Goal: Task Accomplishment & Management: Use online tool/utility

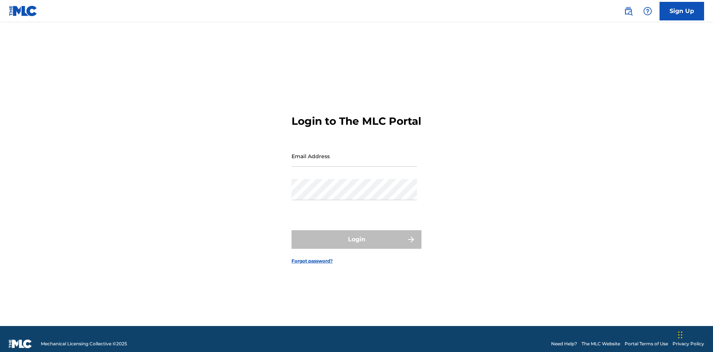
scroll to position [10, 0]
click at [354, 153] on input "Email Address" at bounding box center [355, 156] width 126 height 21
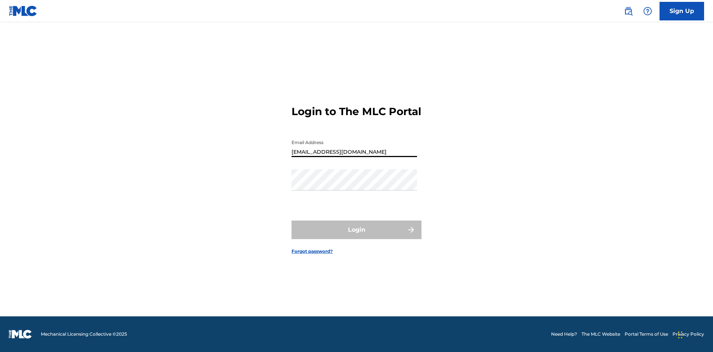
type input "[EMAIL_ADDRESS][DOMAIN_NAME]"
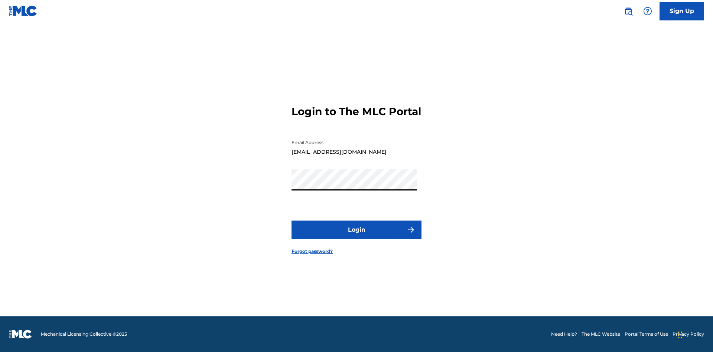
click at [356, 236] on button "Login" at bounding box center [357, 230] width 130 height 19
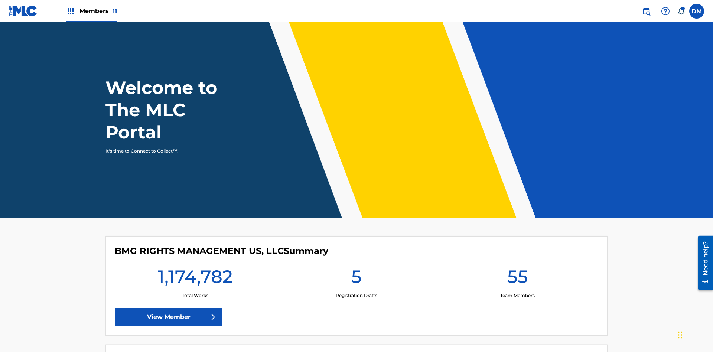
scroll to position [32, 0]
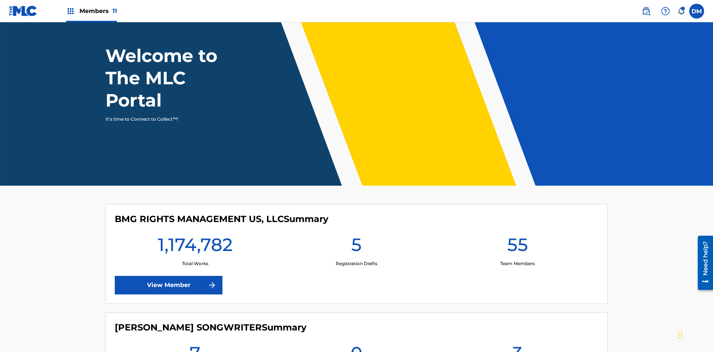
click at [91, 11] on span "Members 11" at bounding box center [98, 11] width 38 height 9
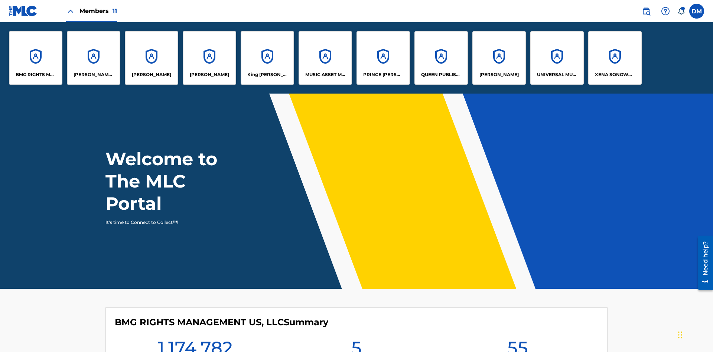
click at [267, 75] on p "King [PERSON_NAME]" at bounding box center [267, 74] width 40 height 7
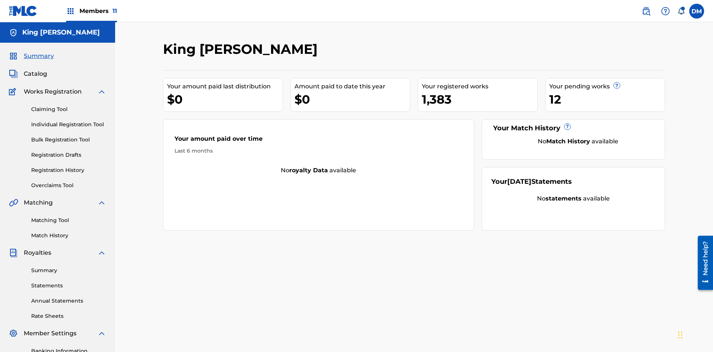
click at [69, 182] on link "Overclaims Tool" at bounding box center [68, 186] width 75 height 8
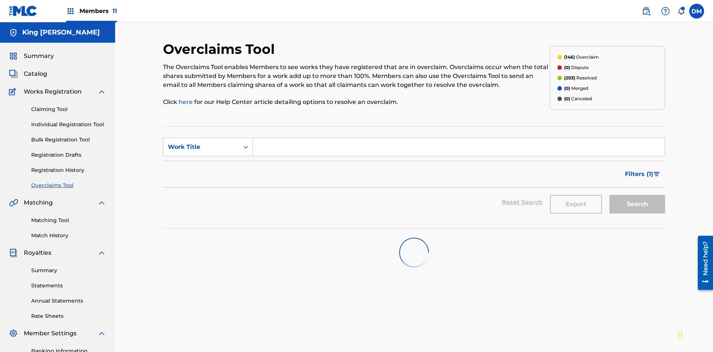
click at [639, 170] on span "Filters ( 1 )" at bounding box center [639, 174] width 28 height 9
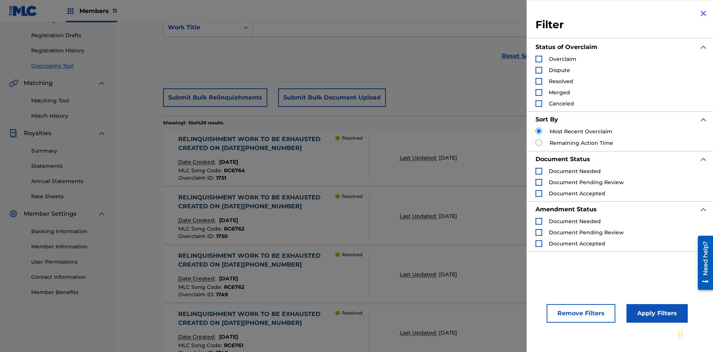
click at [539, 59] on div "Search Form" at bounding box center [538, 59] width 7 height 7
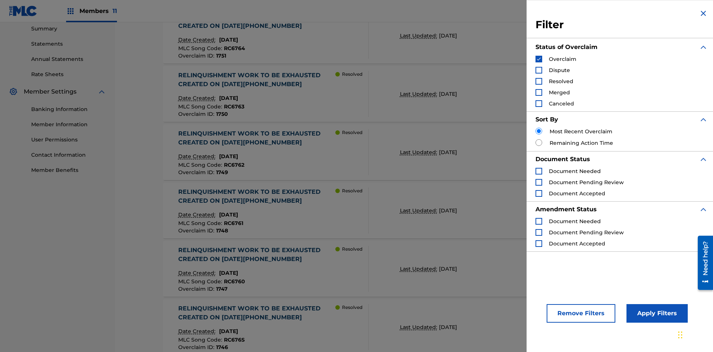
click at [656, 313] on button "Apply Filters" at bounding box center [656, 313] width 61 height 19
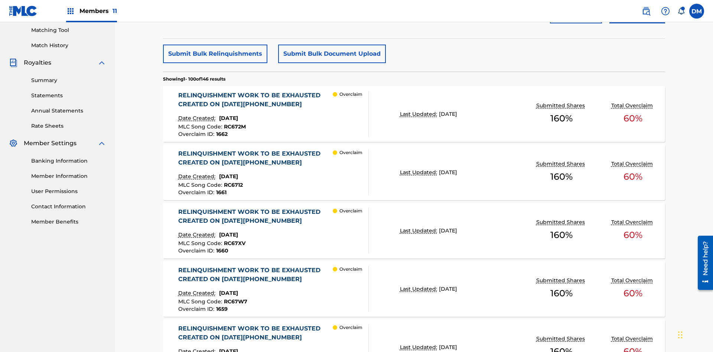
click at [331, 54] on button "Submit Bulk Document Upload" at bounding box center [332, 54] width 108 height 19
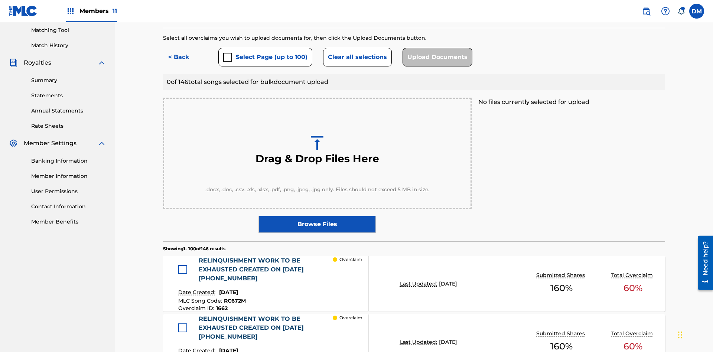
click at [265, 54] on button "Select Page (up to 100)" at bounding box center [265, 57] width 94 height 19
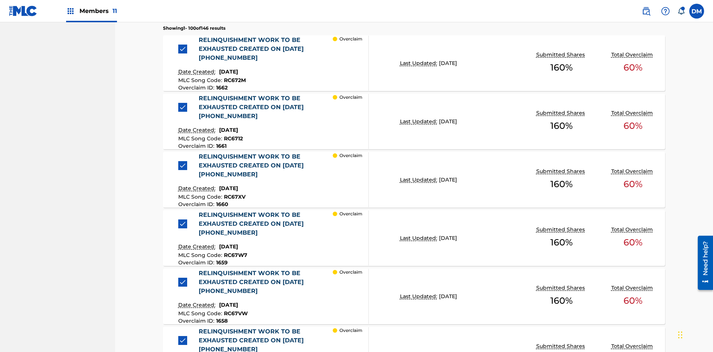
scroll to position [193, 0]
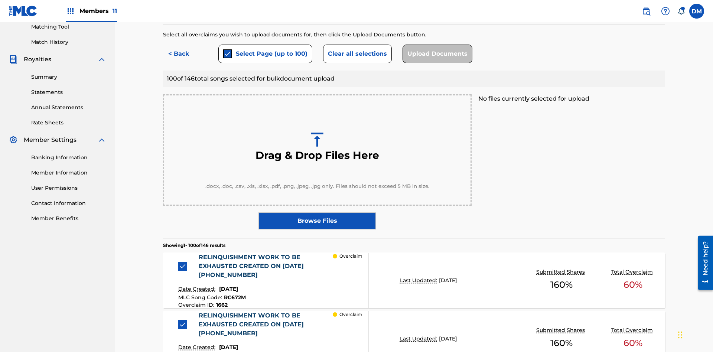
click at [356, 54] on button "Clear all selections" at bounding box center [357, 54] width 69 height 19
click at [185, 262] on div at bounding box center [182, 266] width 9 height 9
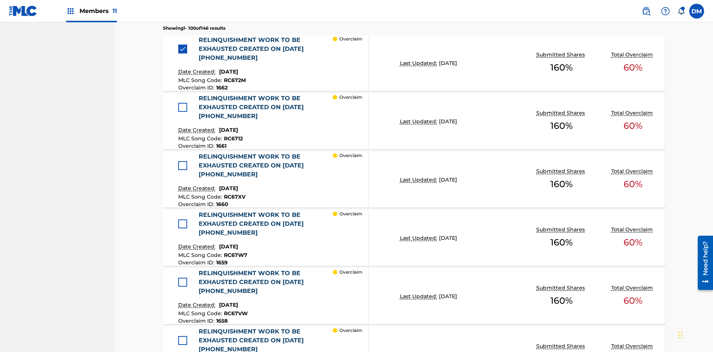
scroll to position [366, 0]
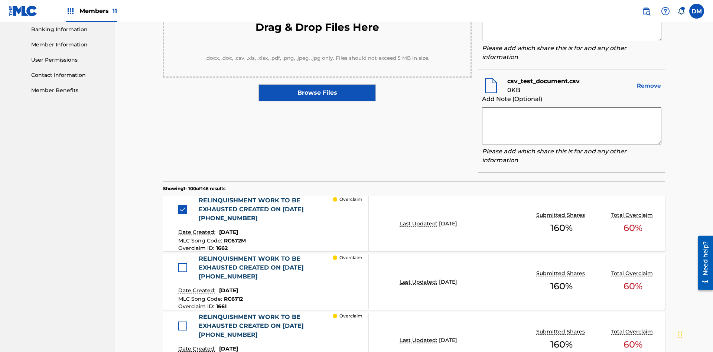
click at [572, 41] on textarea at bounding box center [571, 22] width 179 height 37
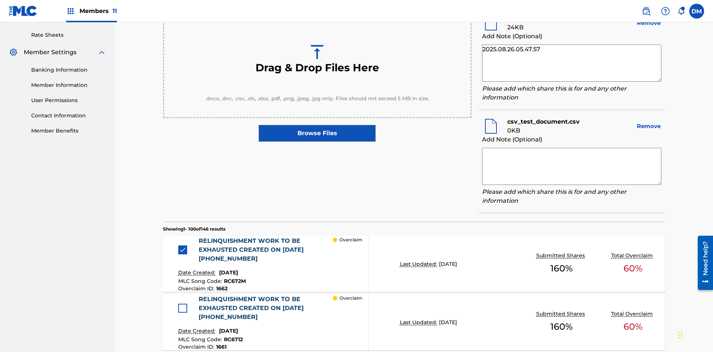
type textarea "2025.08.26.05.47.57"
click at [572, 165] on textarea at bounding box center [571, 166] width 179 height 37
type textarea "2025.08.26.05.47.58"
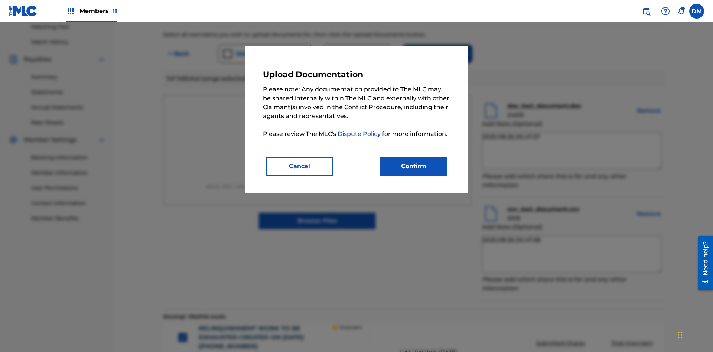
click at [414, 166] on button "Confirm" at bounding box center [413, 166] width 67 height 19
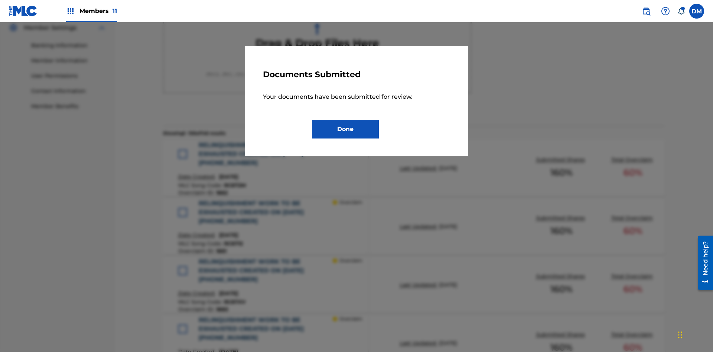
click at [345, 129] on button "Done" at bounding box center [345, 129] width 67 height 19
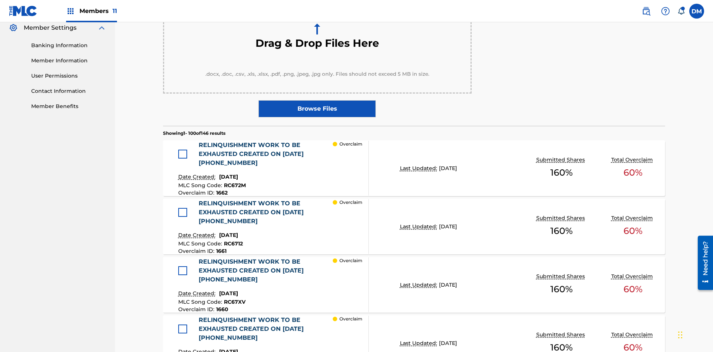
scroll to position [381, 0]
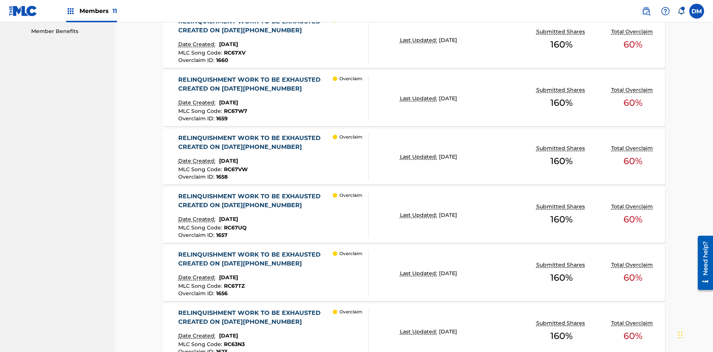
scroll to position [193, 0]
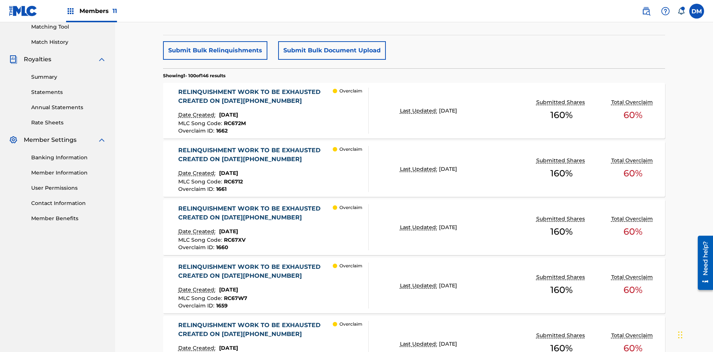
click at [414, 107] on p "Last Updated:" at bounding box center [419, 111] width 39 height 8
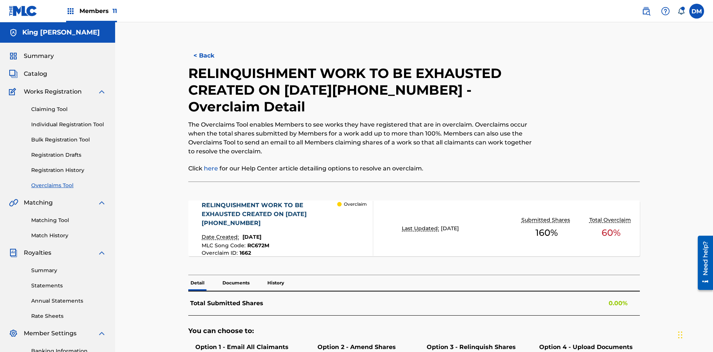
click at [235, 275] on p "Documents" at bounding box center [236, 283] width 32 height 16
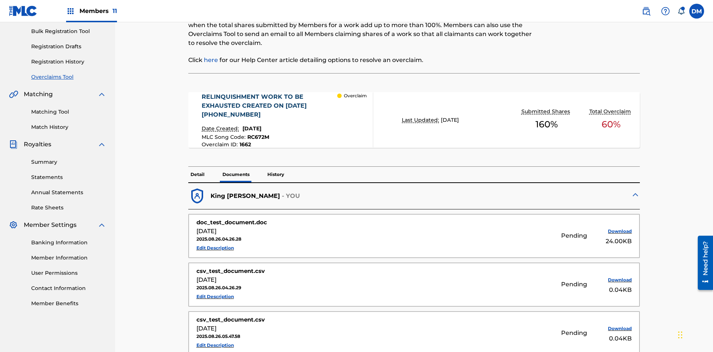
click at [275, 167] on p "History" at bounding box center [275, 175] width 21 height 16
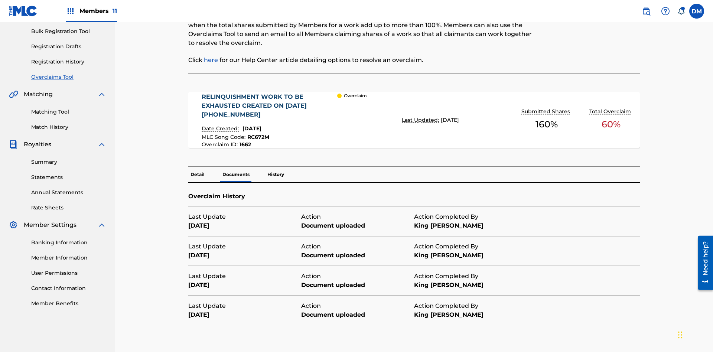
scroll to position [138, 0]
